Goal: Task Accomplishment & Management: Use online tool/utility

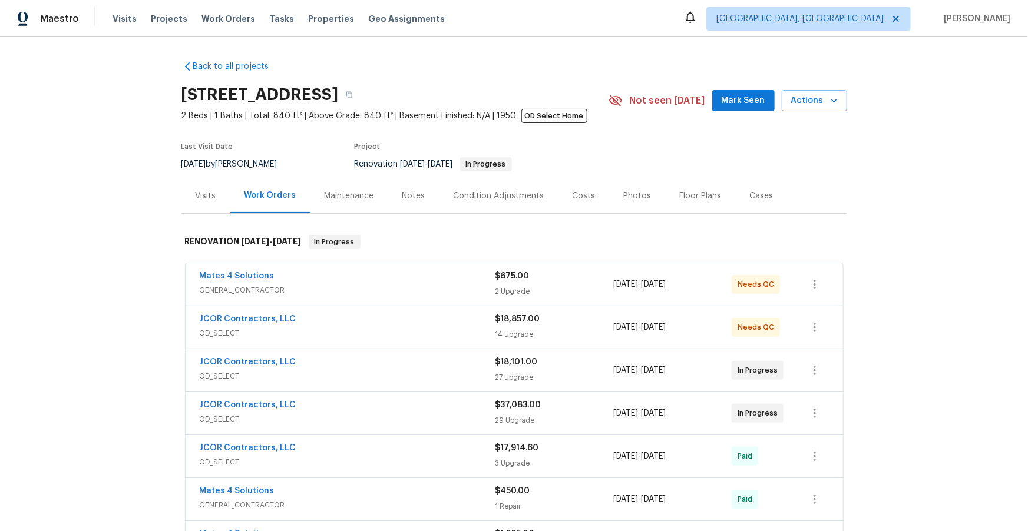
click at [334, 328] on span "OD_SELECT" at bounding box center [348, 333] width 296 height 12
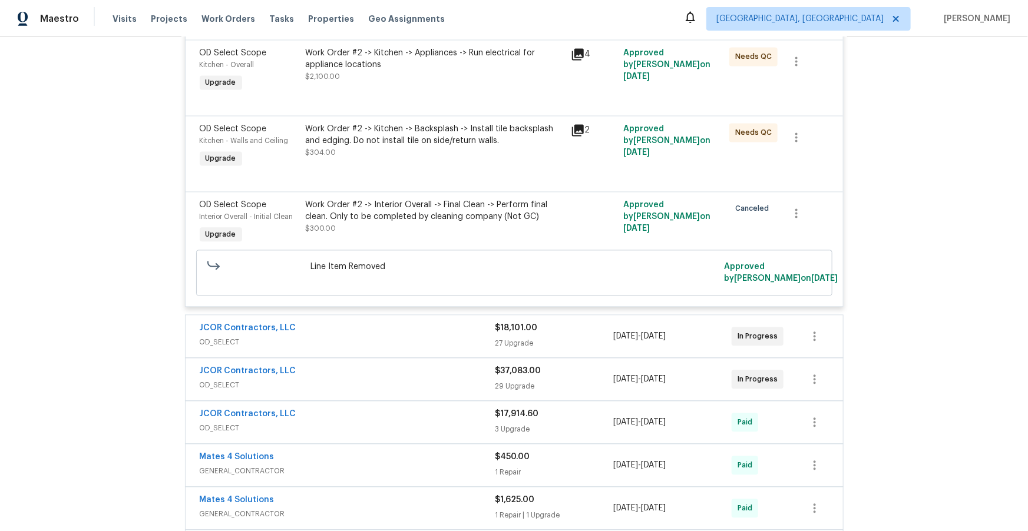
scroll to position [1256, 0]
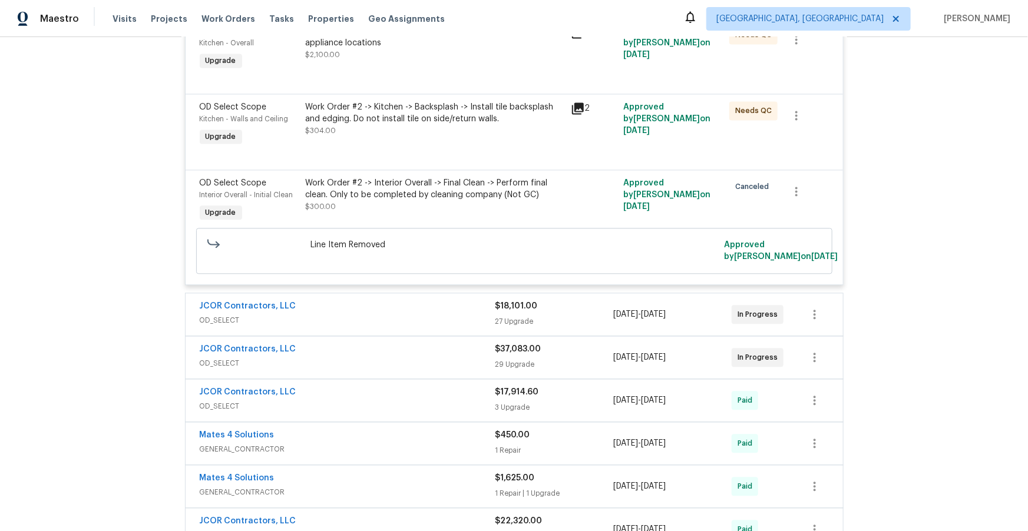
click at [401, 313] on div "JCOR Contractors, LLC" at bounding box center [348, 307] width 296 height 14
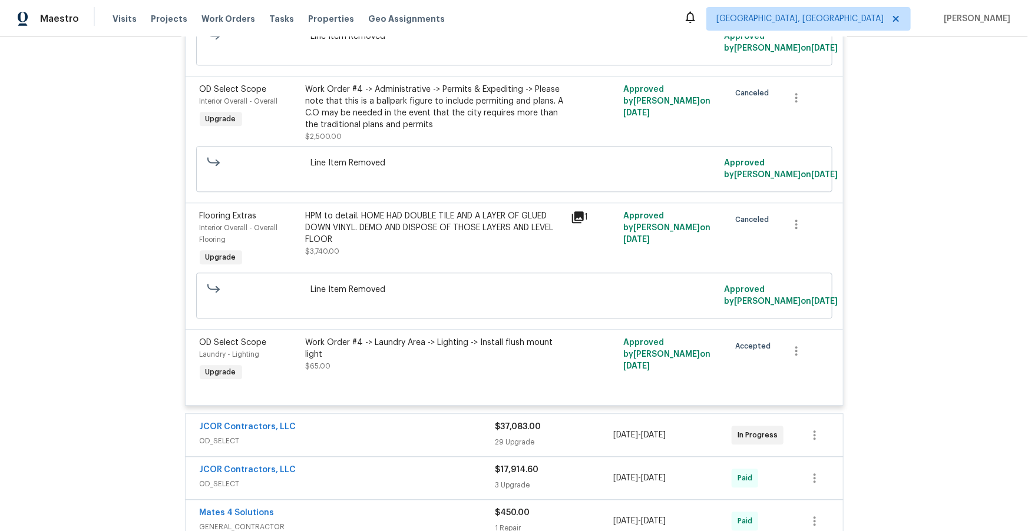
scroll to position [3664, 0]
click at [572, 222] on icon at bounding box center [578, 217] width 12 height 12
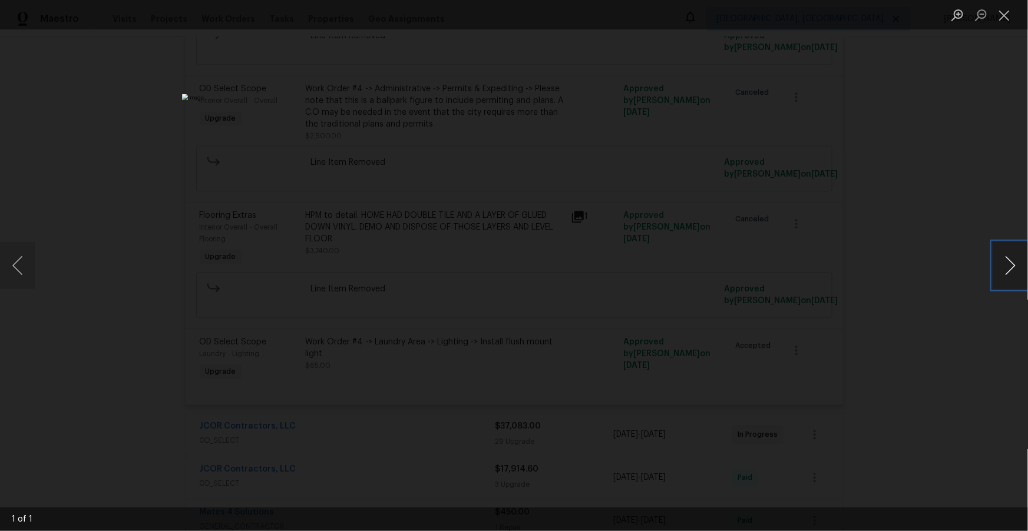
click at [1008, 261] on button "Next image" at bounding box center [1009, 265] width 35 height 47
click at [1005, 19] on button "Close lightbox" at bounding box center [1004, 15] width 24 height 21
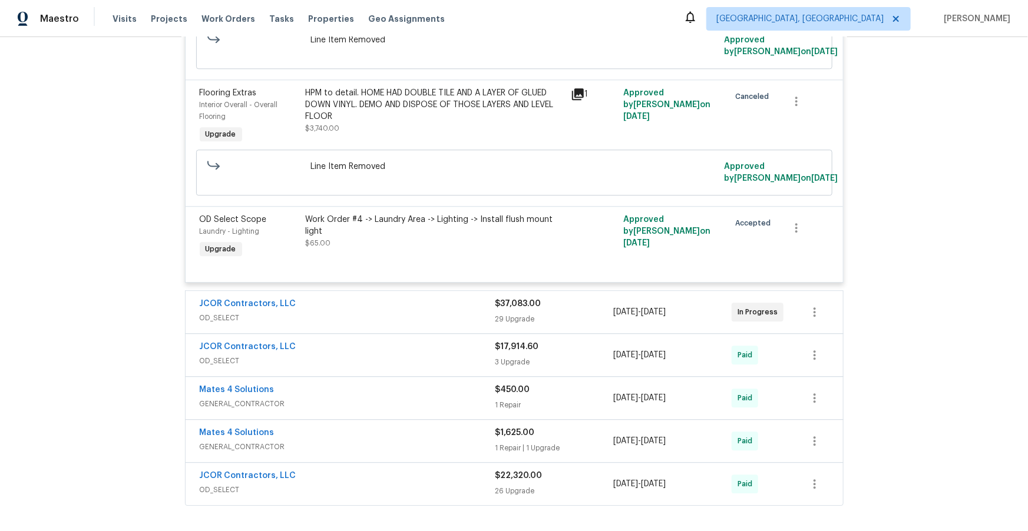
scroll to position [3796, 0]
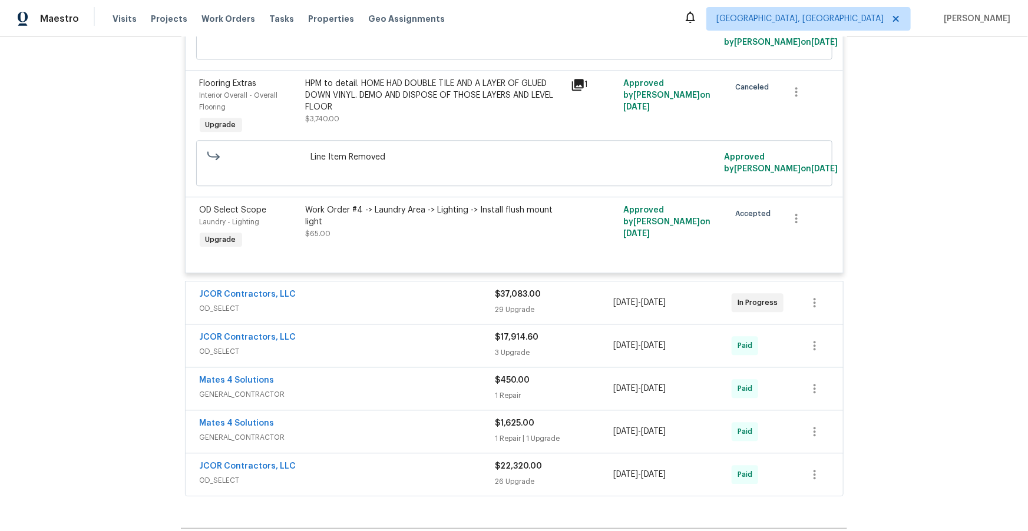
click at [396, 315] on span "OD_SELECT" at bounding box center [348, 309] width 296 height 12
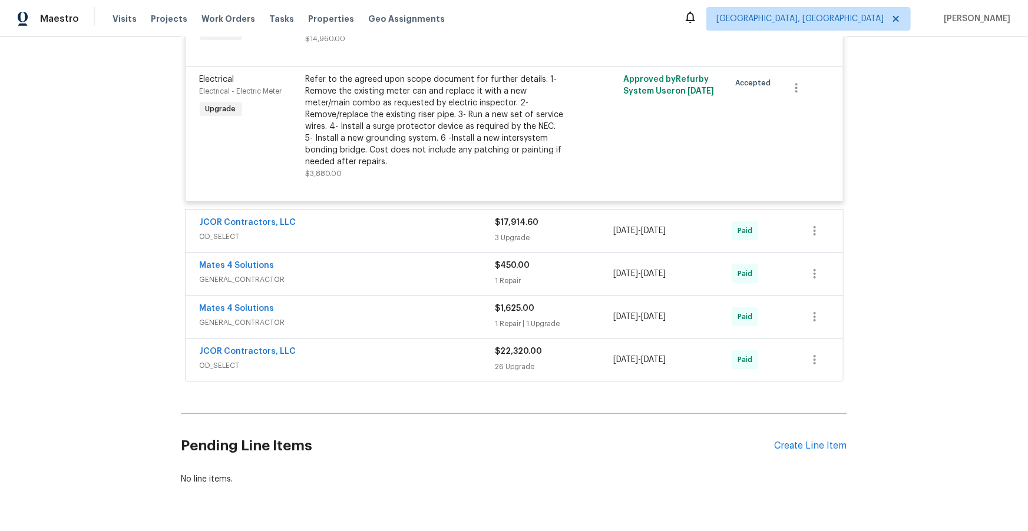
scroll to position [6333, 0]
click at [388, 243] on span "OD_SELECT" at bounding box center [348, 237] width 296 height 12
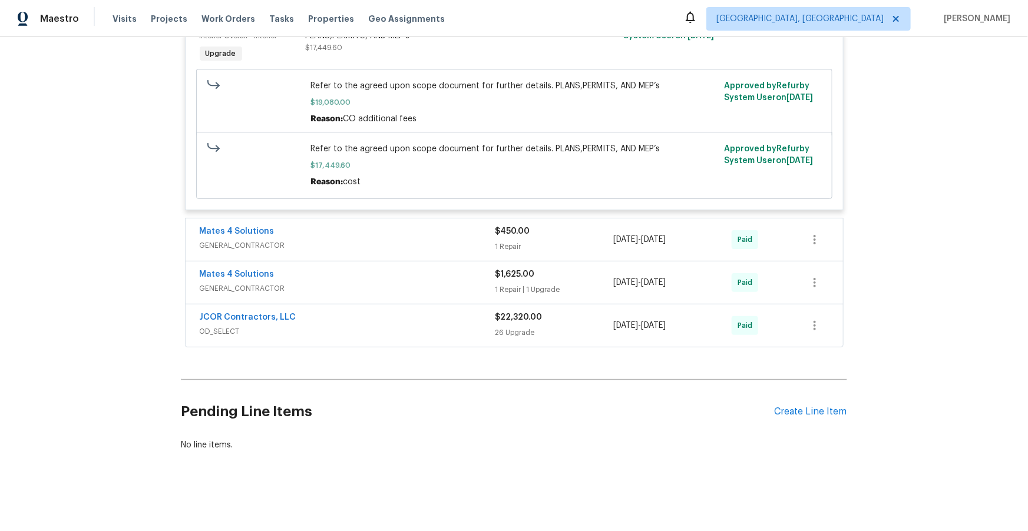
scroll to position [6894, 0]
click at [424, 337] on span "OD_SELECT" at bounding box center [348, 332] width 296 height 12
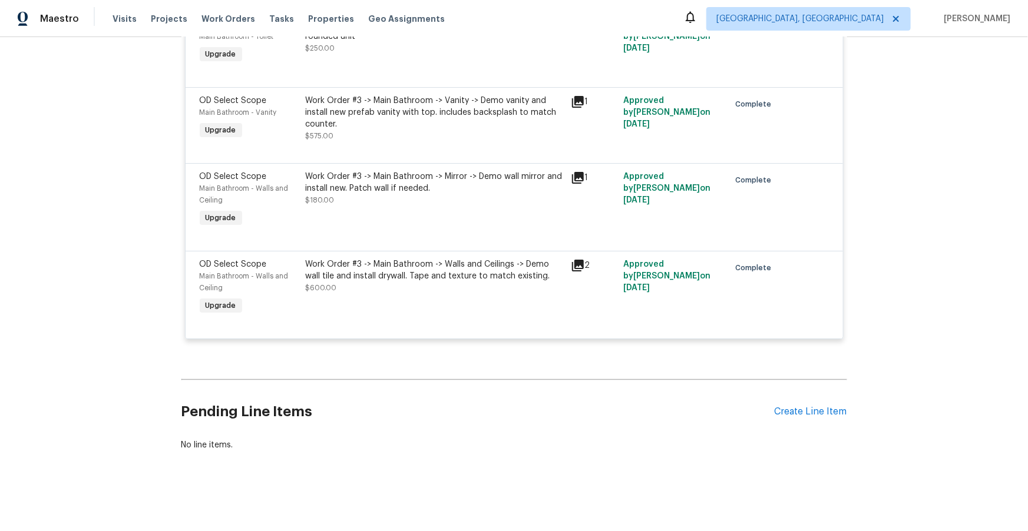
scroll to position [8028, 0]
